Goal: Information Seeking & Learning: Learn about a topic

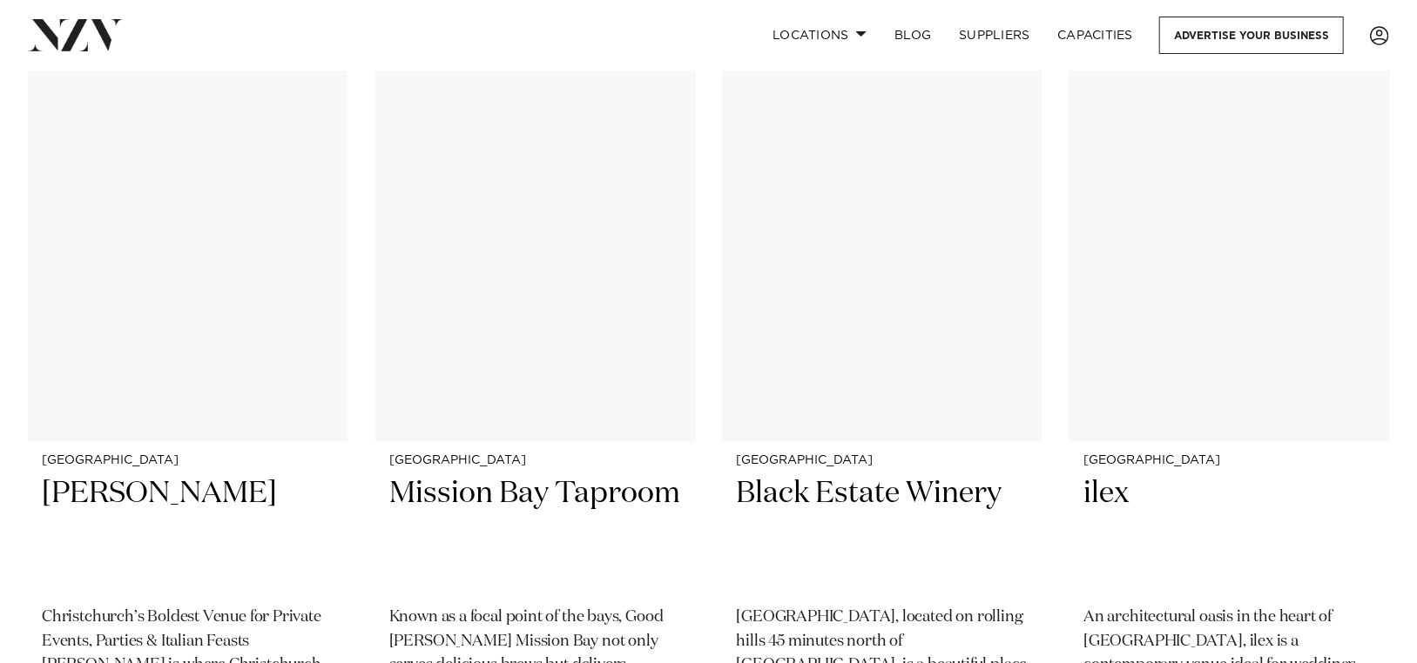
scroll to position [6104, 0]
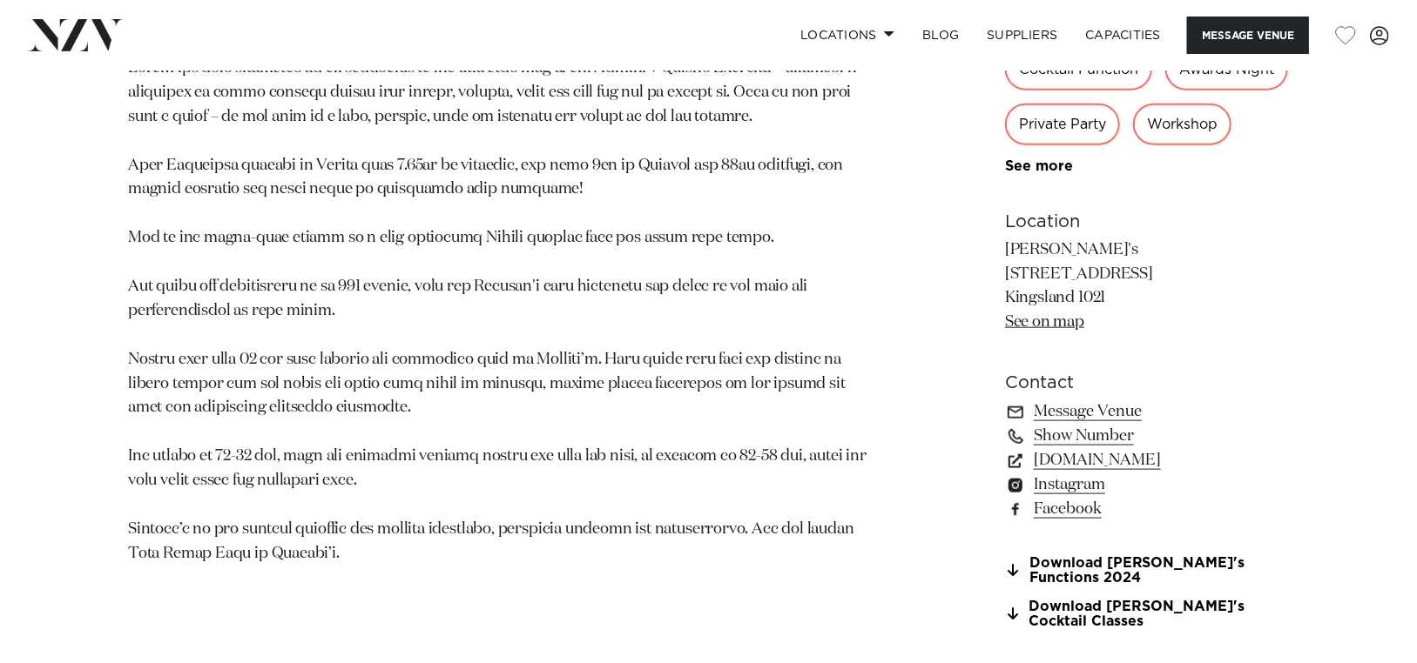
scroll to position [1101, 0]
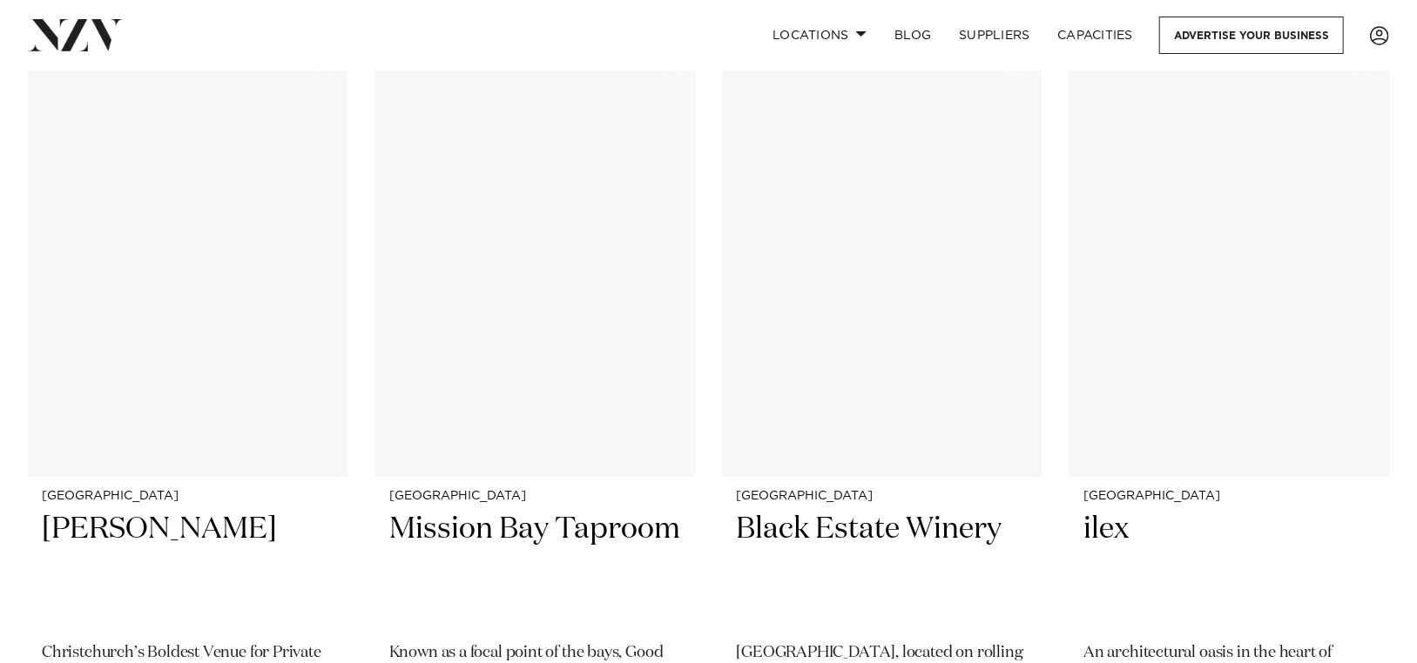
scroll to position [6104, 0]
